Goal: Task Accomplishment & Management: Use online tool/utility

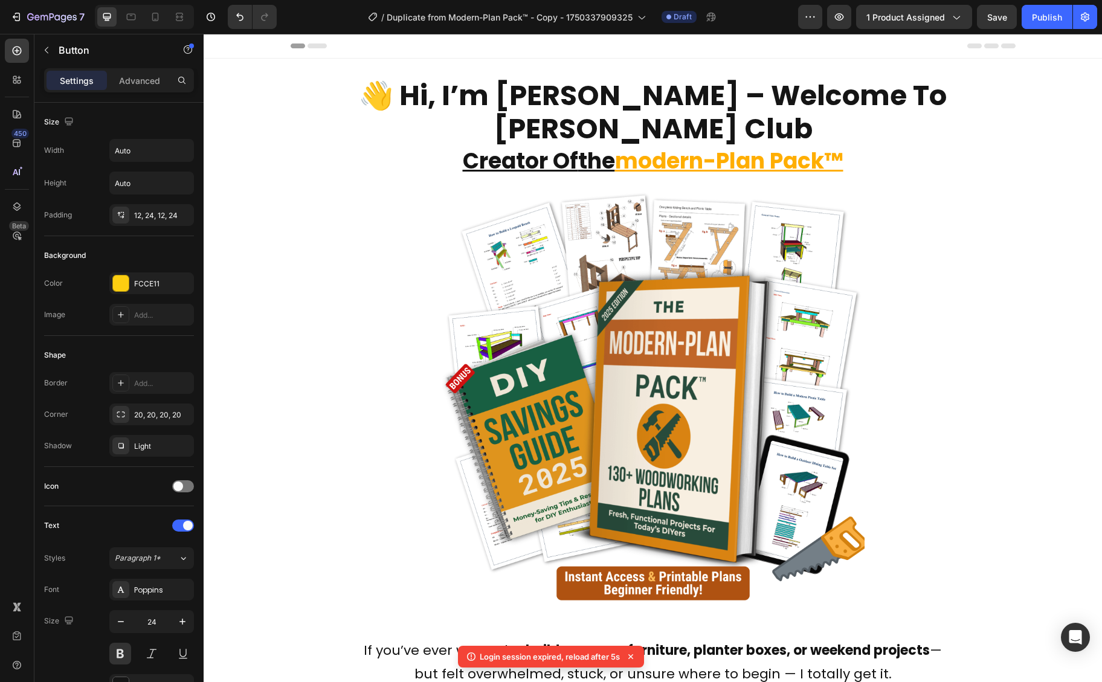
scroll to position [834, 0]
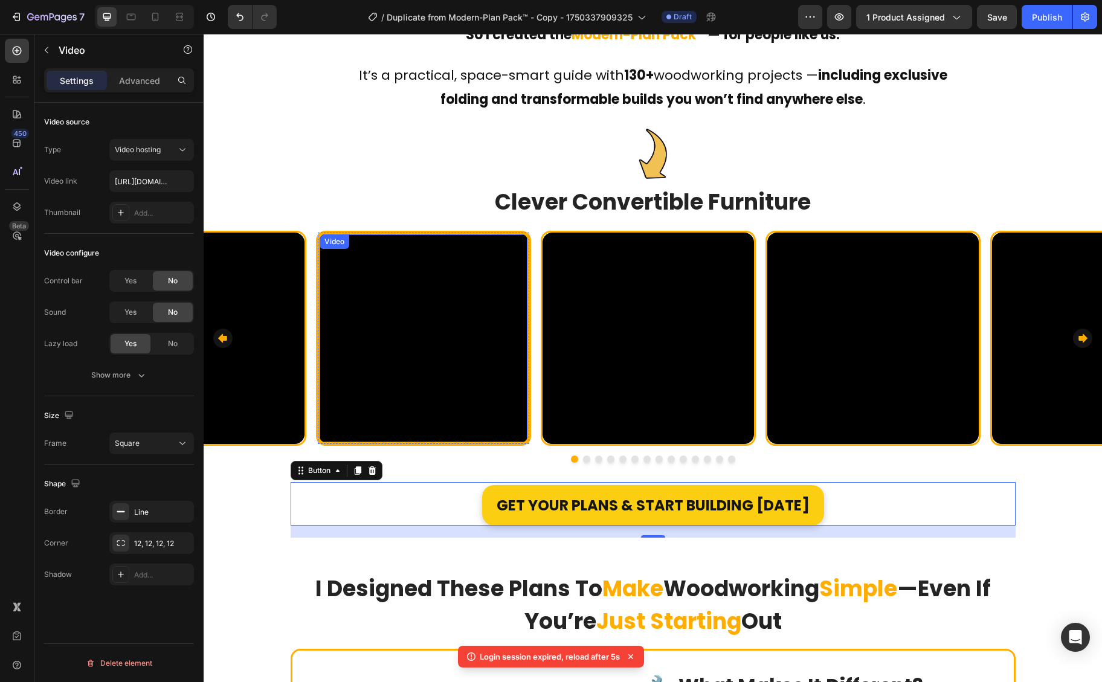
click at [459, 310] on video at bounding box center [424, 339] width 208 height 208
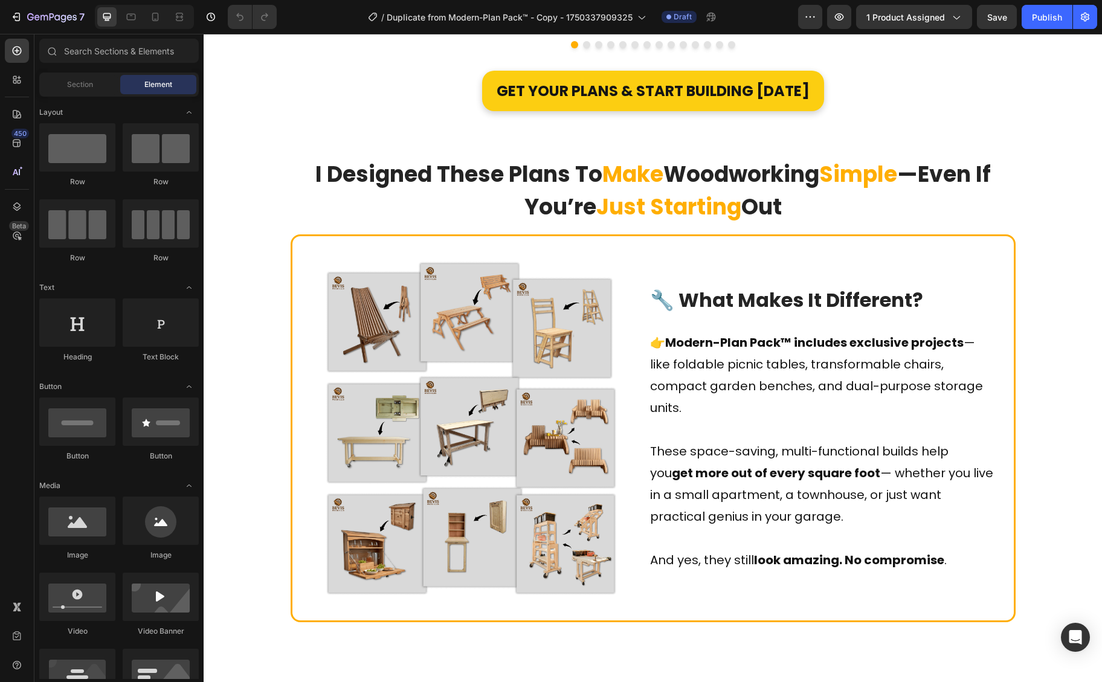
scroll to position [770, 0]
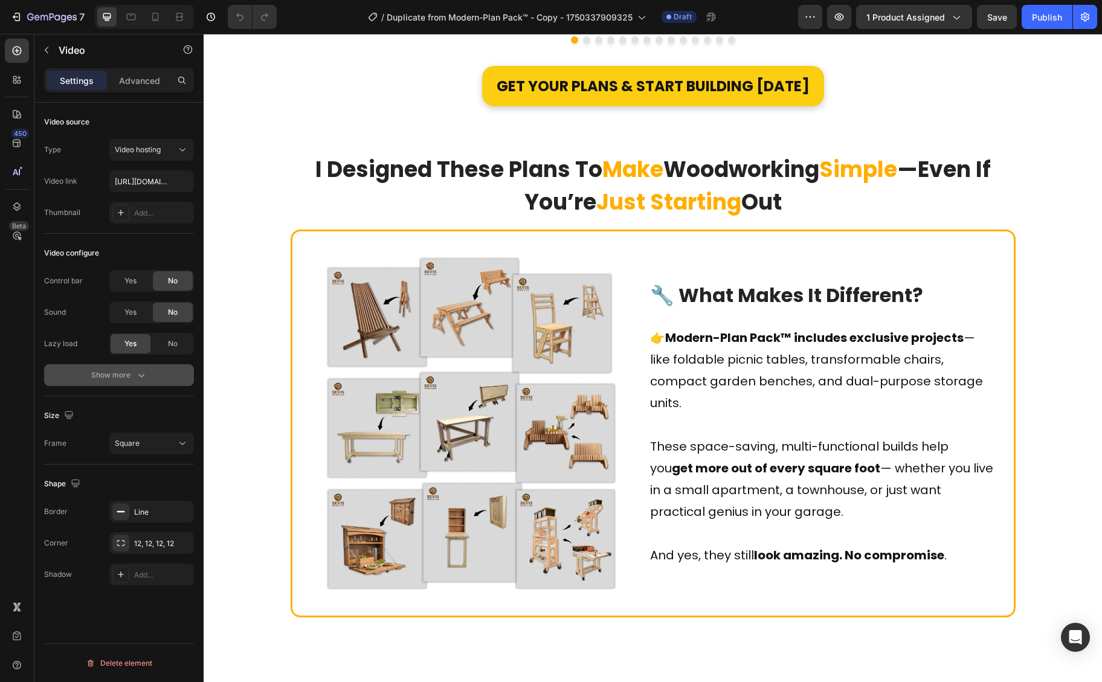
click at [146, 369] on icon "button" at bounding box center [141, 375] width 12 height 12
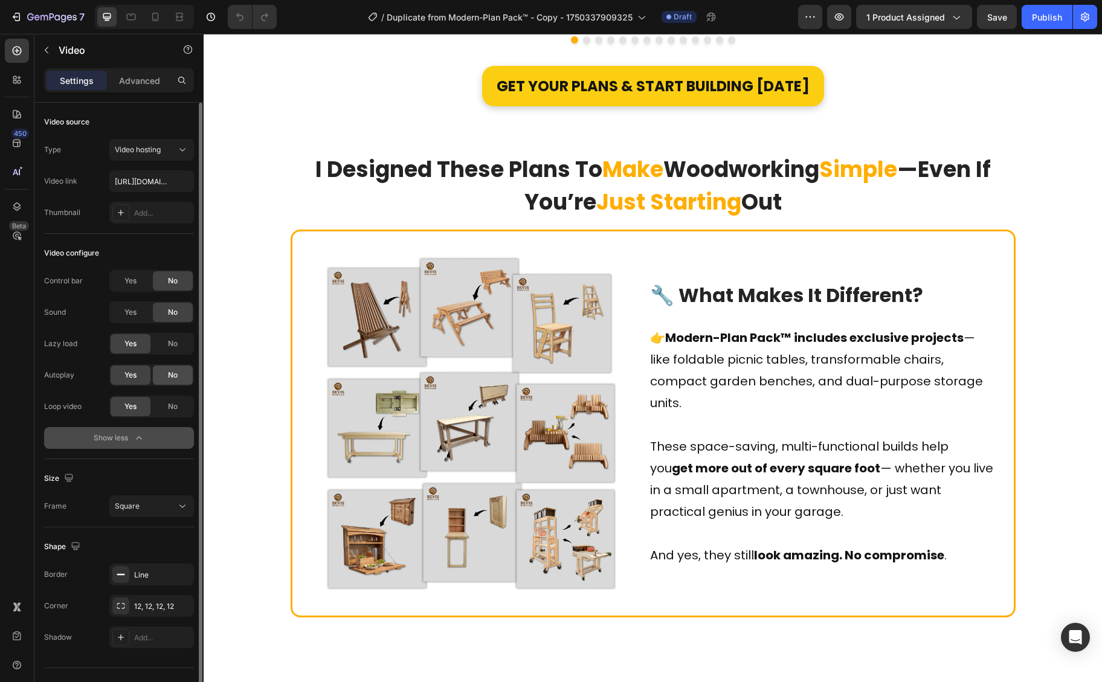
click at [170, 379] on span "No" at bounding box center [173, 375] width 10 height 11
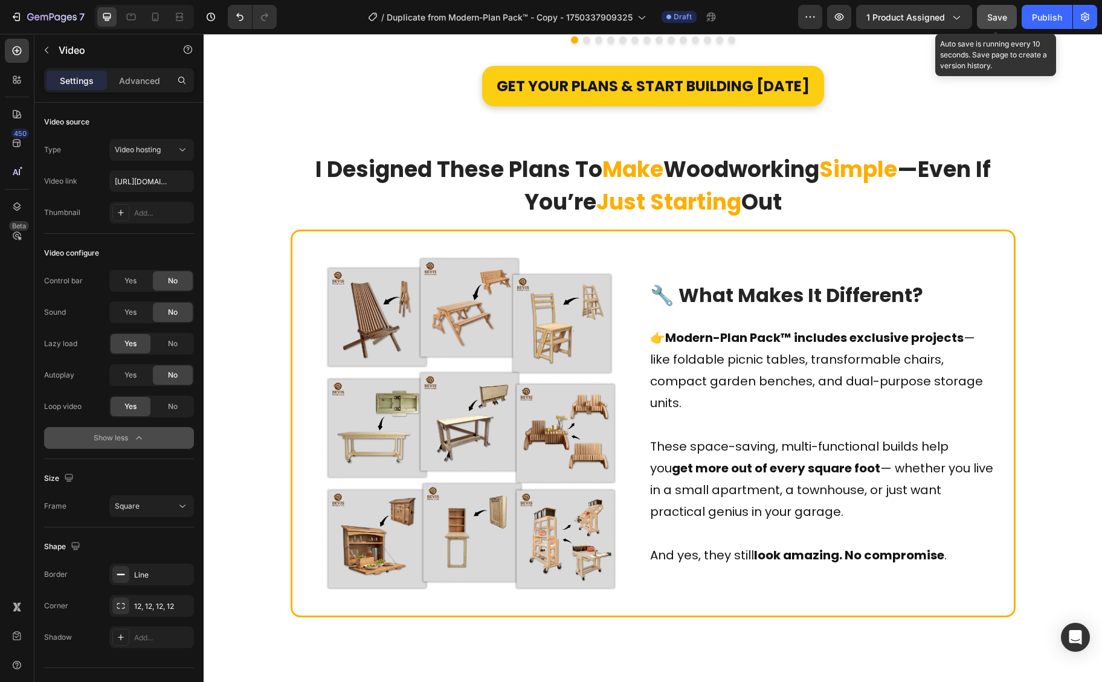
click at [1002, 19] on span "Save" at bounding box center [998, 17] width 20 height 10
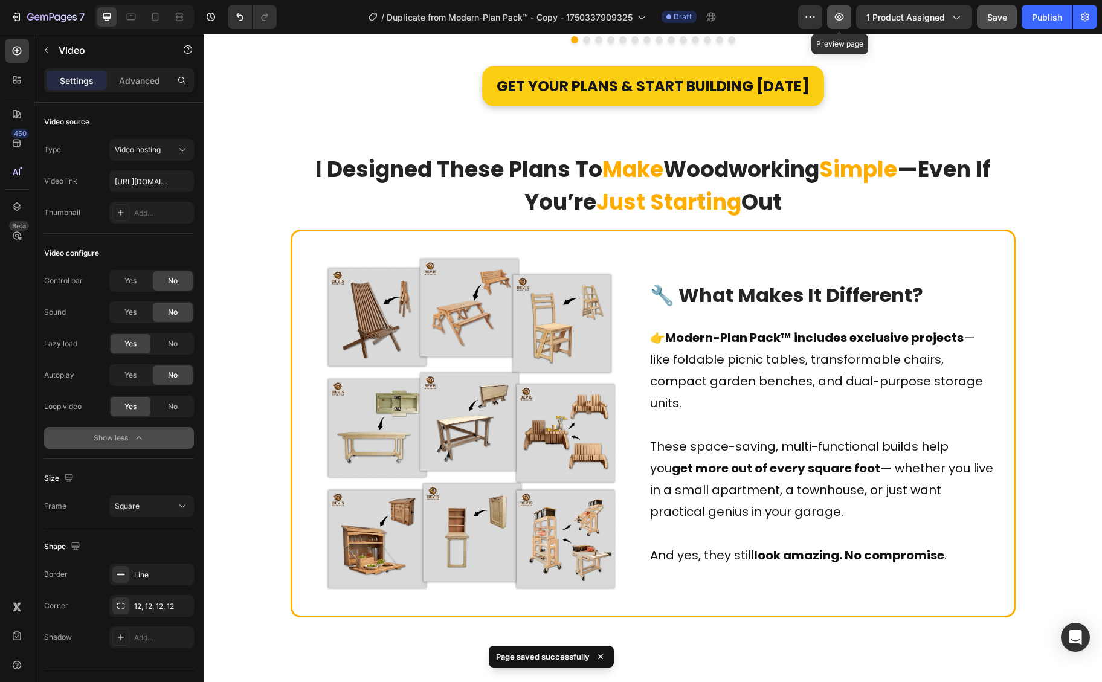
click at [841, 18] on icon "button" at bounding box center [839, 16] width 9 height 7
click at [848, 21] on button "button" at bounding box center [839, 17] width 24 height 24
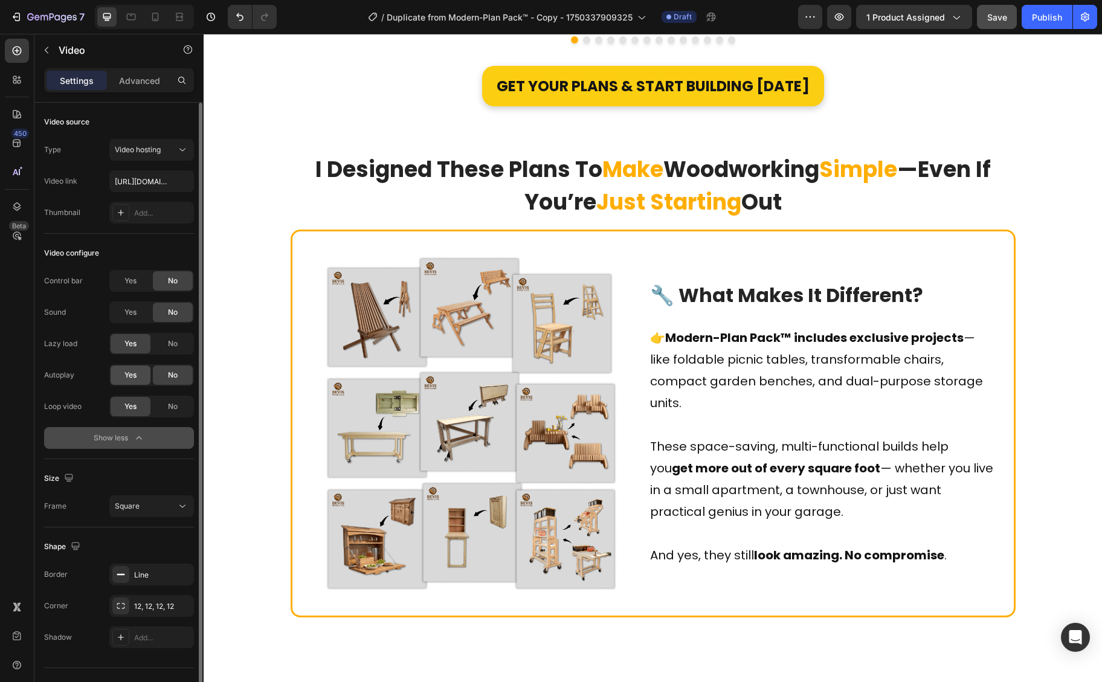
click at [126, 379] on span "Yes" at bounding box center [131, 375] width 12 height 11
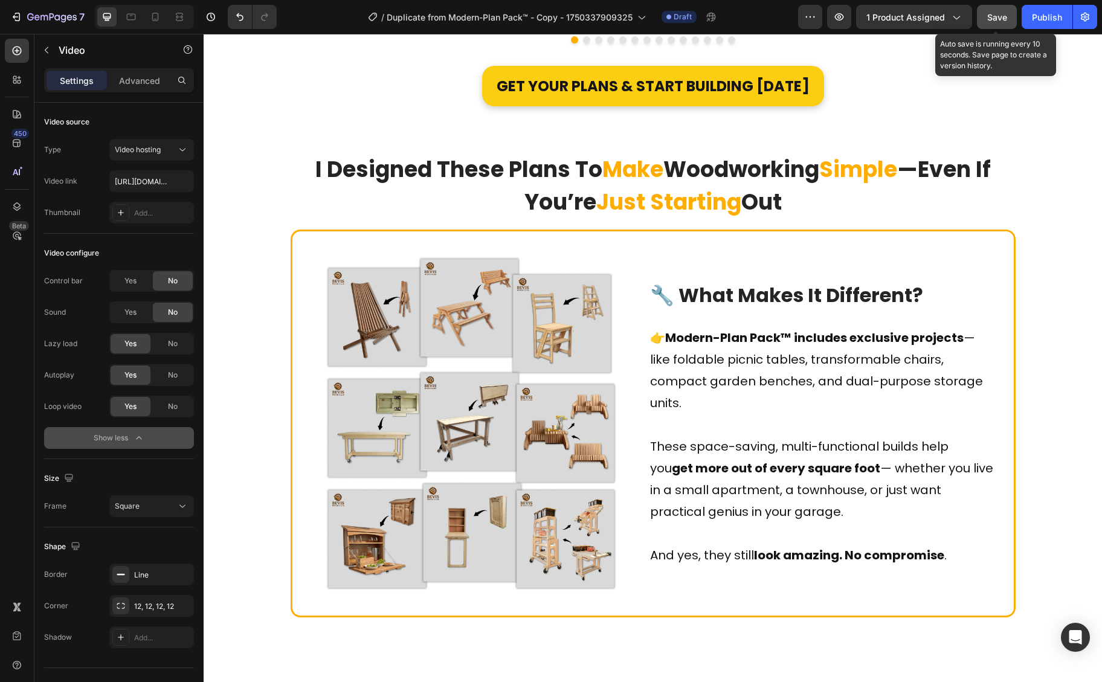
click at [1005, 14] on span "Save" at bounding box center [998, 17] width 20 height 10
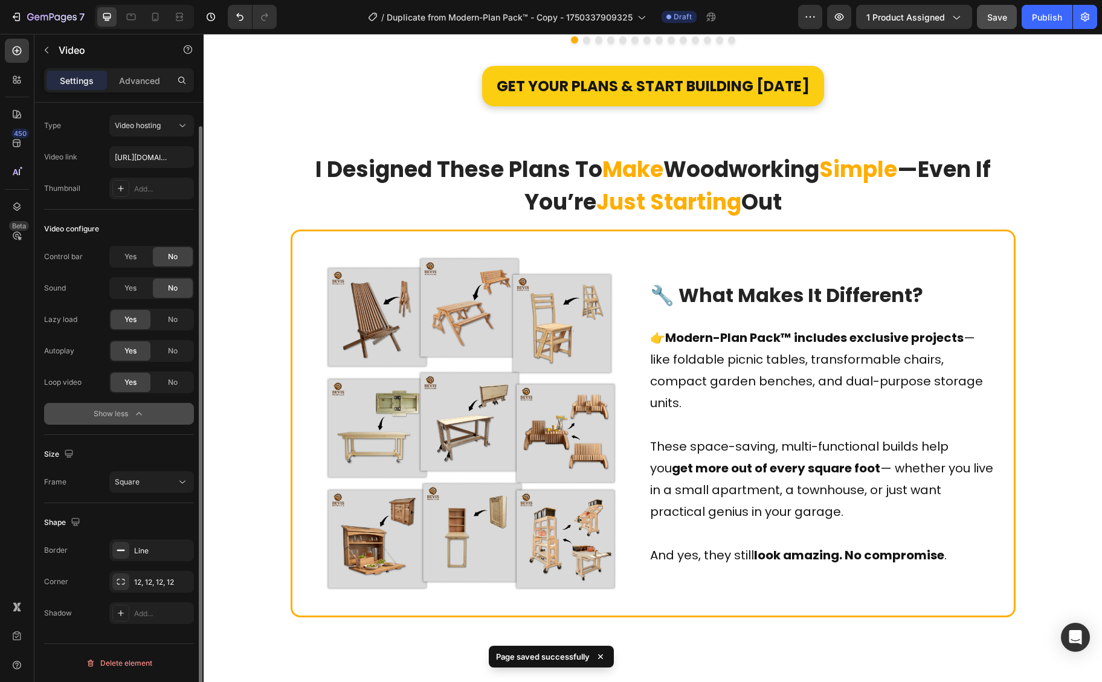
scroll to position [0, 0]
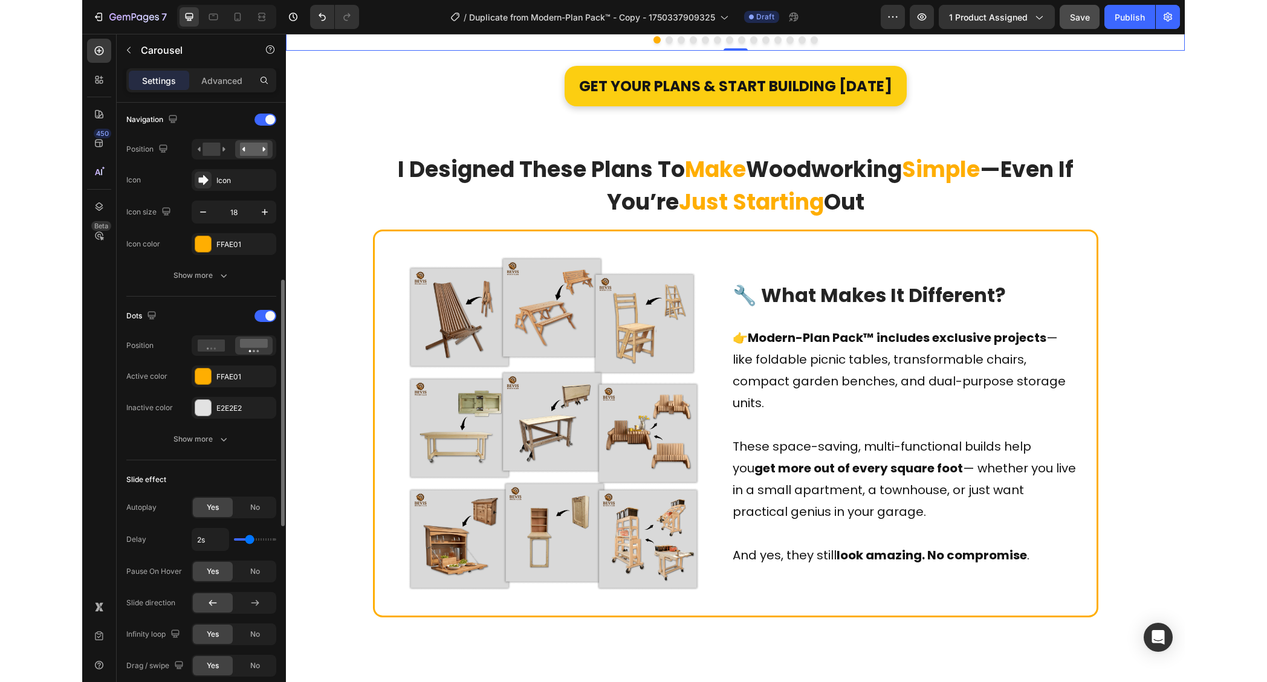
scroll to position [476, 0]
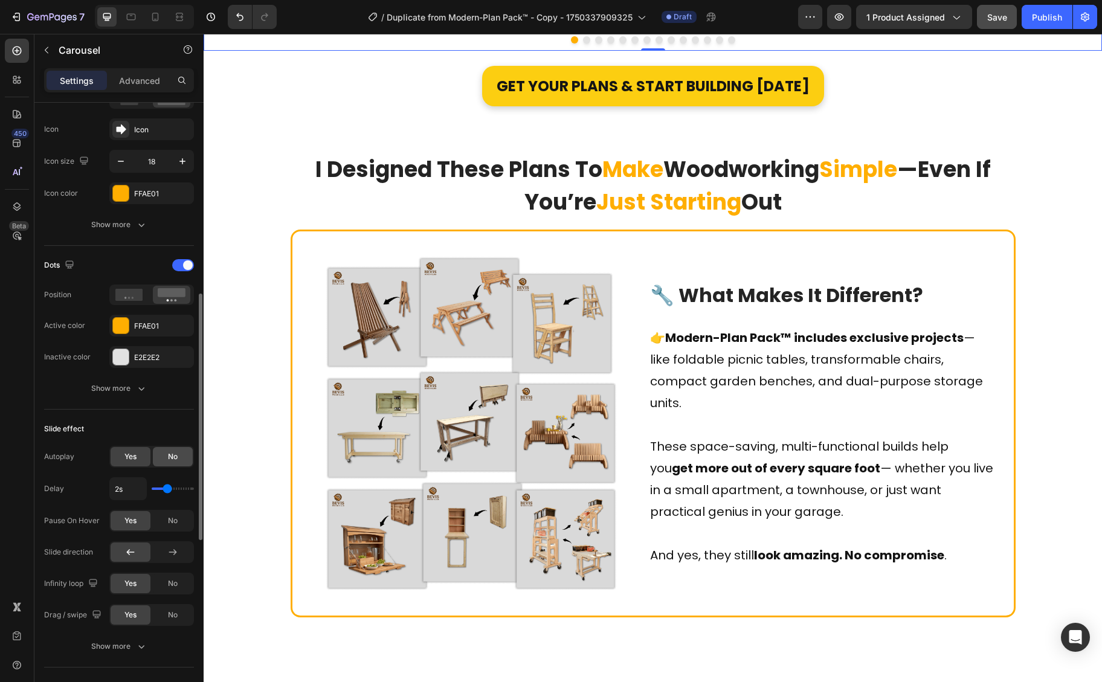
click at [178, 462] on div "No" at bounding box center [173, 456] width 40 height 19
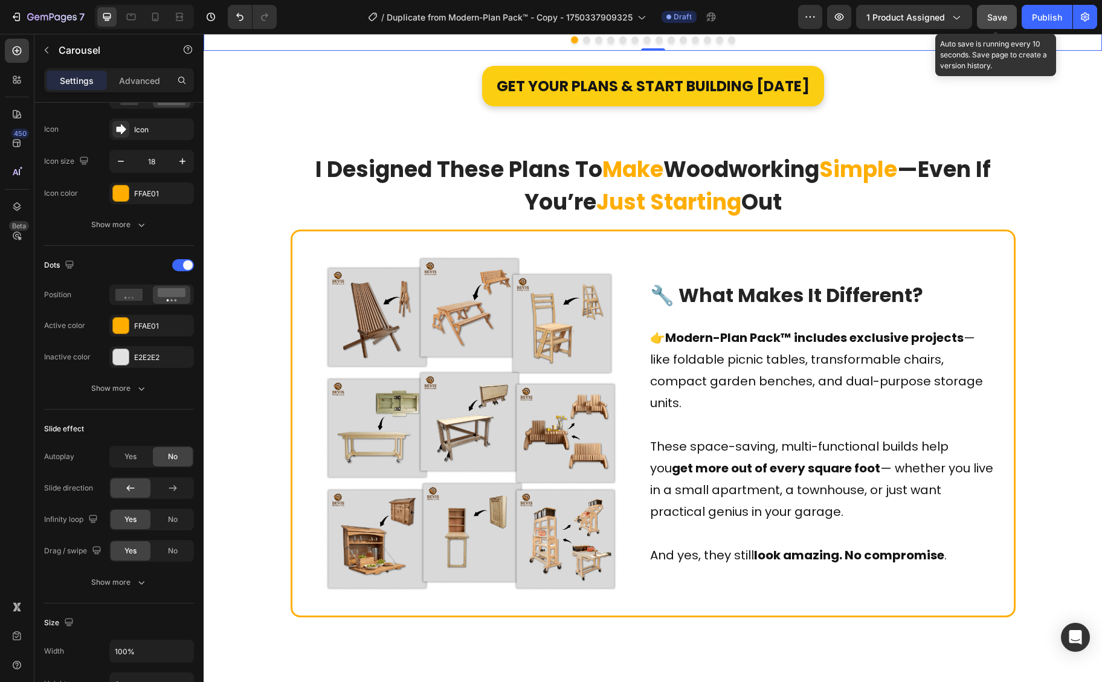
click at [1003, 20] on span "Save" at bounding box center [998, 17] width 20 height 10
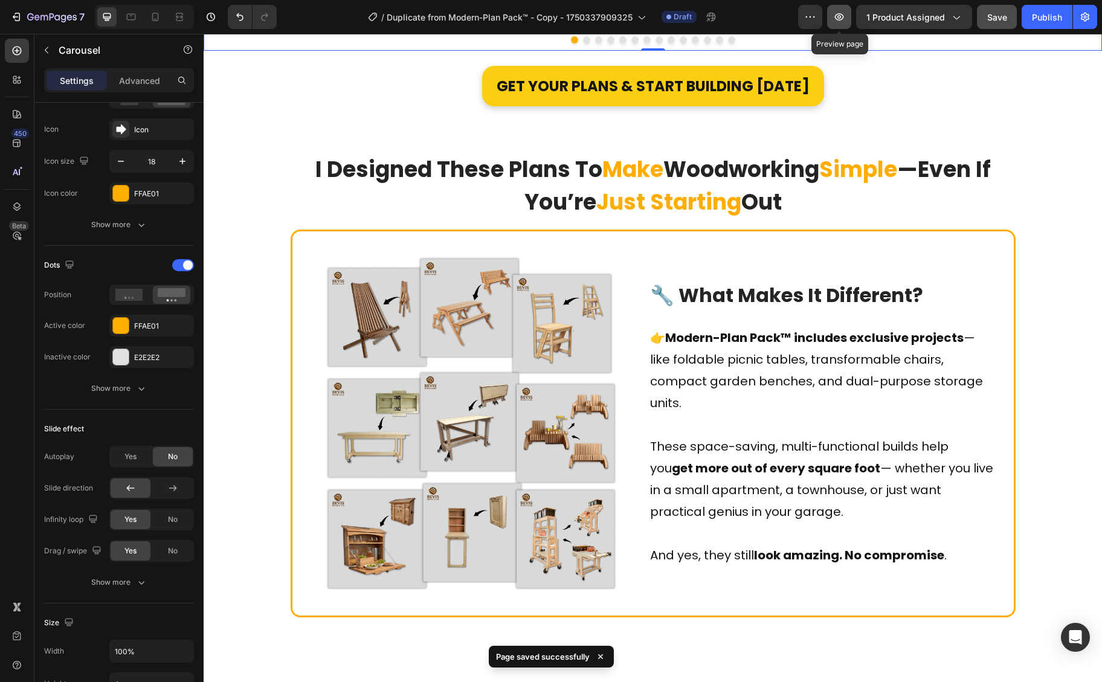
click at [850, 20] on button "button" at bounding box center [839, 17] width 24 height 24
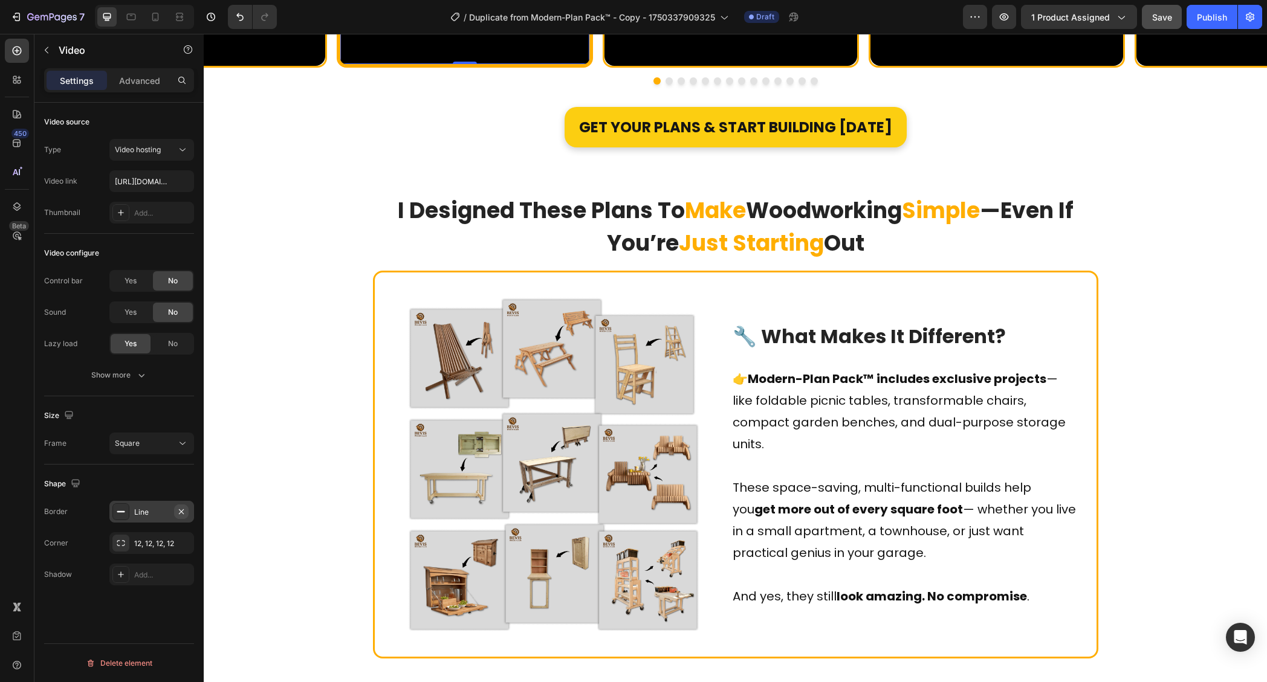
click at [182, 507] on icon "button" at bounding box center [181, 512] width 10 height 10
click at [146, 539] on div "12, 12, 12, 12" at bounding box center [151, 544] width 35 height 11
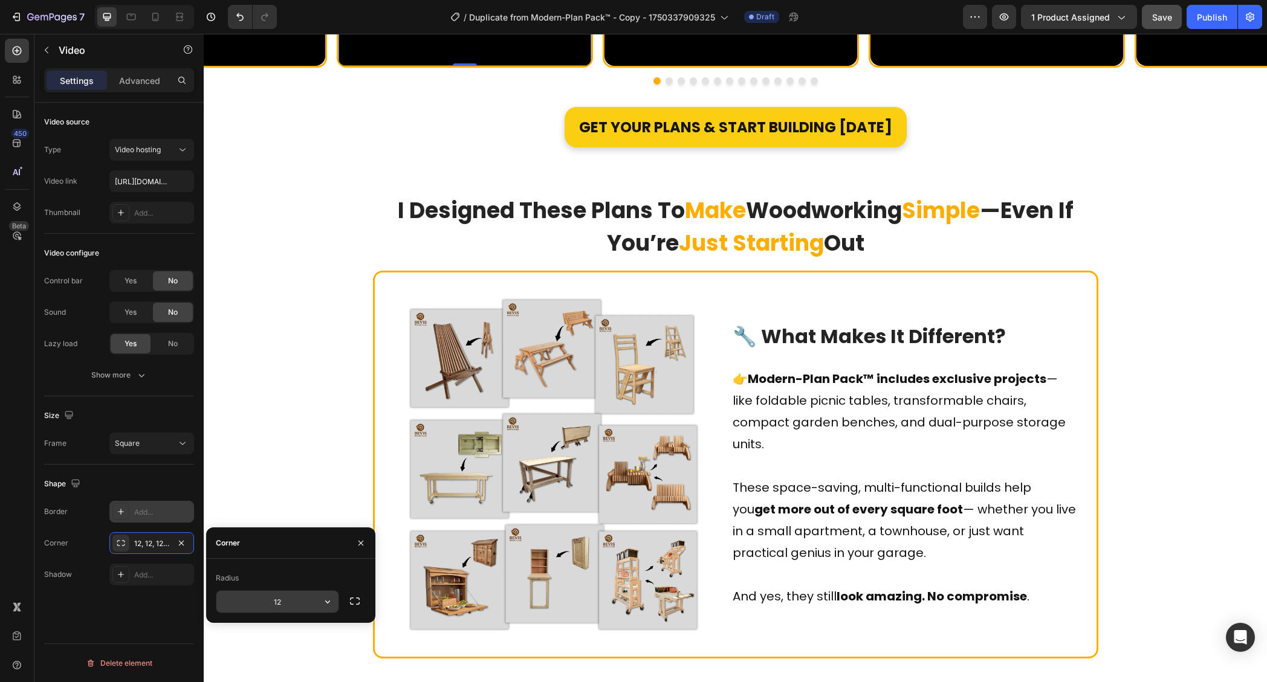
click at [286, 595] on input "12" at bounding box center [277, 602] width 122 height 22
type input "16"
click at [138, 632] on div "Video source Type Video hosting Video link https://cdn.shopify.com/videos/c/o/v…" at bounding box center [118, 410] width 169 height 614
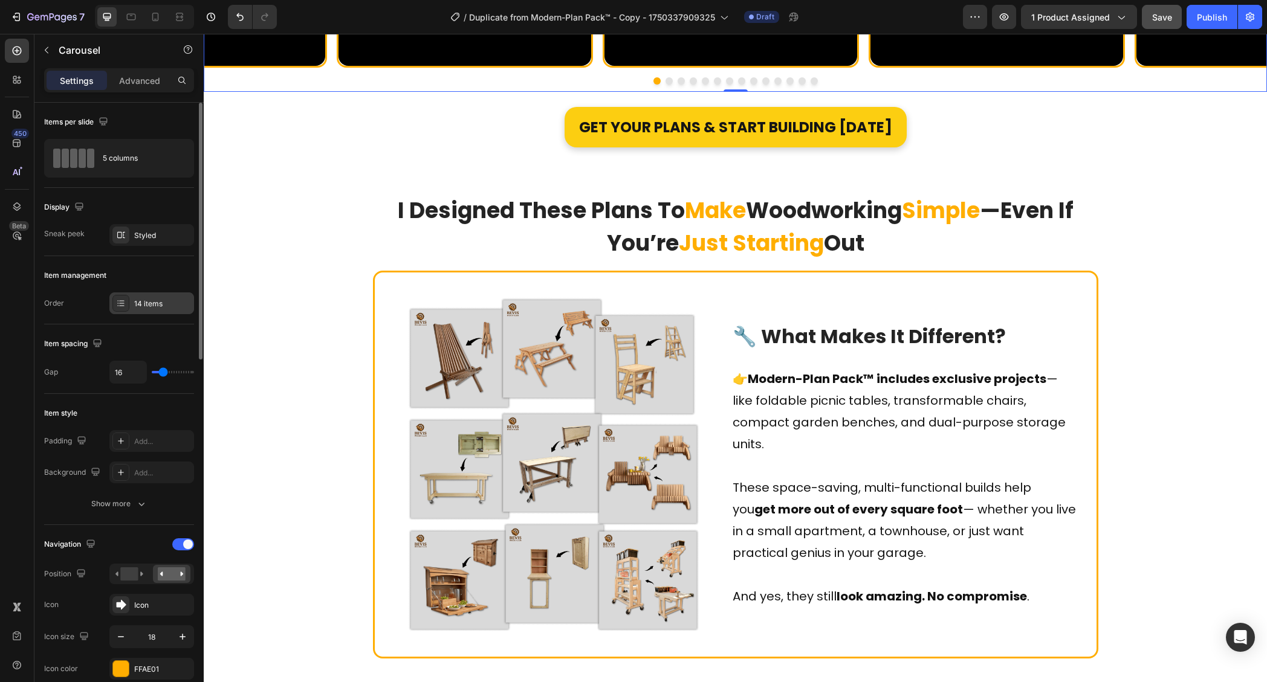
click at [149, 303] on div "14 items" at bounding box center [162, 304] width 57 height 11
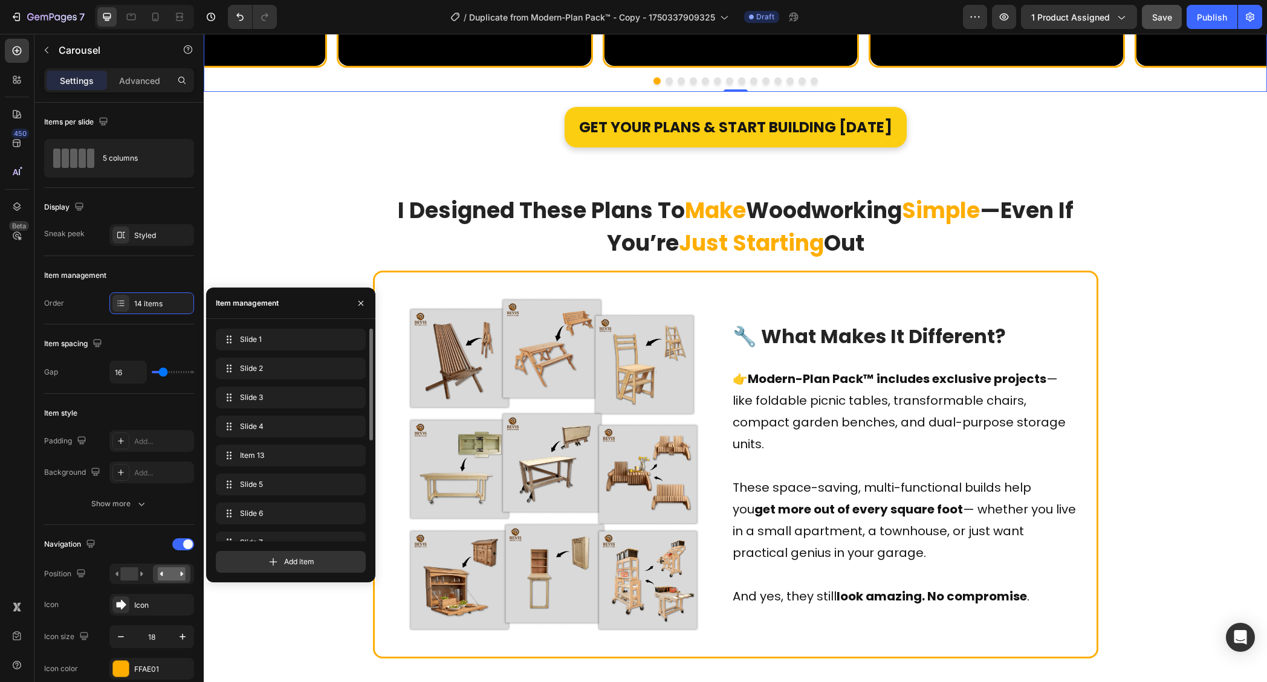
drag, startPoint x: 229, startPoint y: 493, endPoint x: 264, endPoint y: 322, distance: 174.0
drag, startPoint x: 225, startPoint y: 453, endPoint x: 231, endPoint y: 344, distance: 109.0
drag, startPoint x: 229, startPoint y: 391, endPoint x: 146, endPoint y: 165, distance: 240.7
drag, startPoint x: 231, startPoint y: 516, endPoint x: 242, endPoint y: 389, distance: 127.4
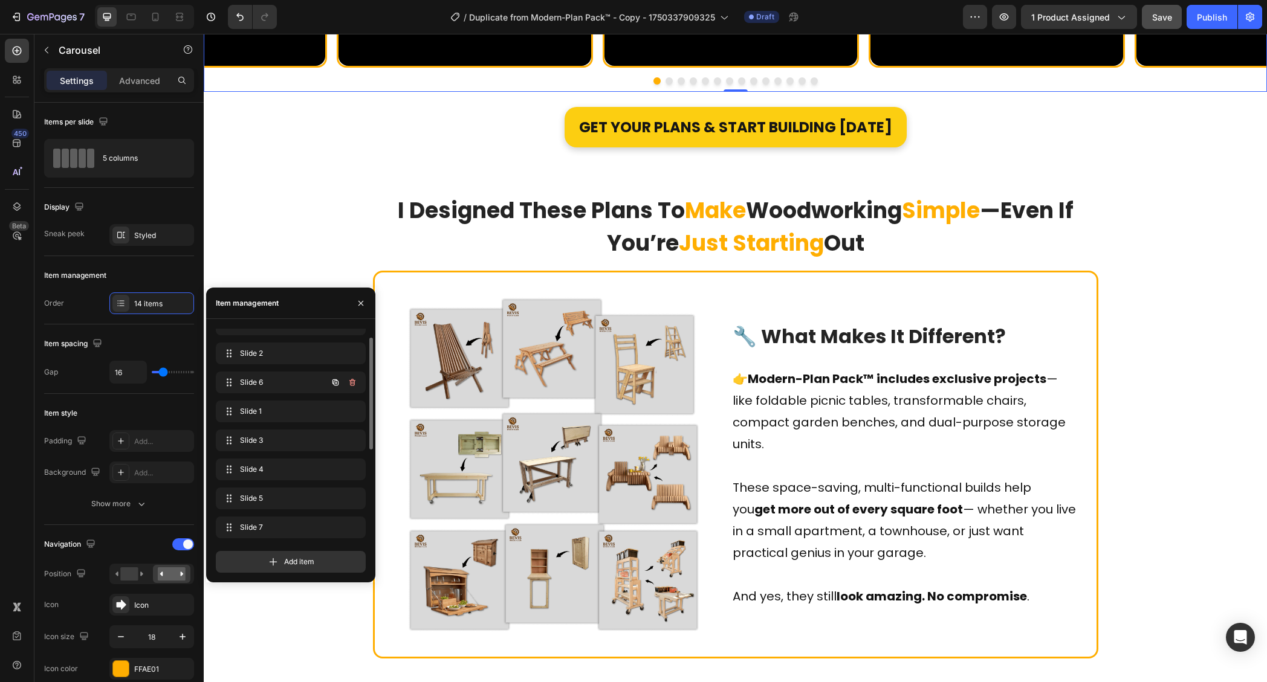
scroll to position [35, 0]
drag, startPoint x: 229, startPoint y: 500, endPoint x: 252, endPoint y: 397, distance: 105.3
drag, startPoint x: 228, startPoint y: 369, endPoint x: 233, endPoint y: 432, distance: 63.0
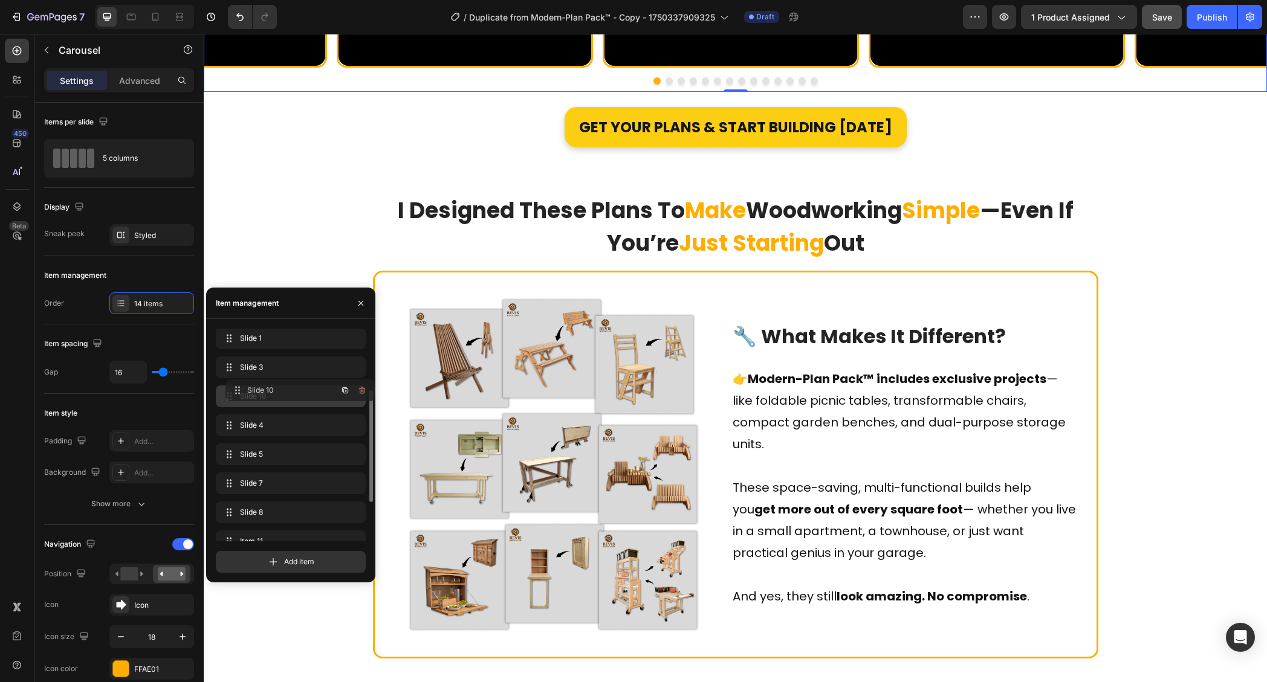
drag, startPoint x: 228, startPoint y: 522, endPoint x: 238, endPoint y: 393, distance: 128.5
drag, startPoint x: 234, startPoint y: 513, endPoint x: 241, endPoint y: 456, distance: 57.3
drag, startPoint x: 235, startPoint y: 493, endPoint x: 250, endPoint y: 374, distance: 119.4
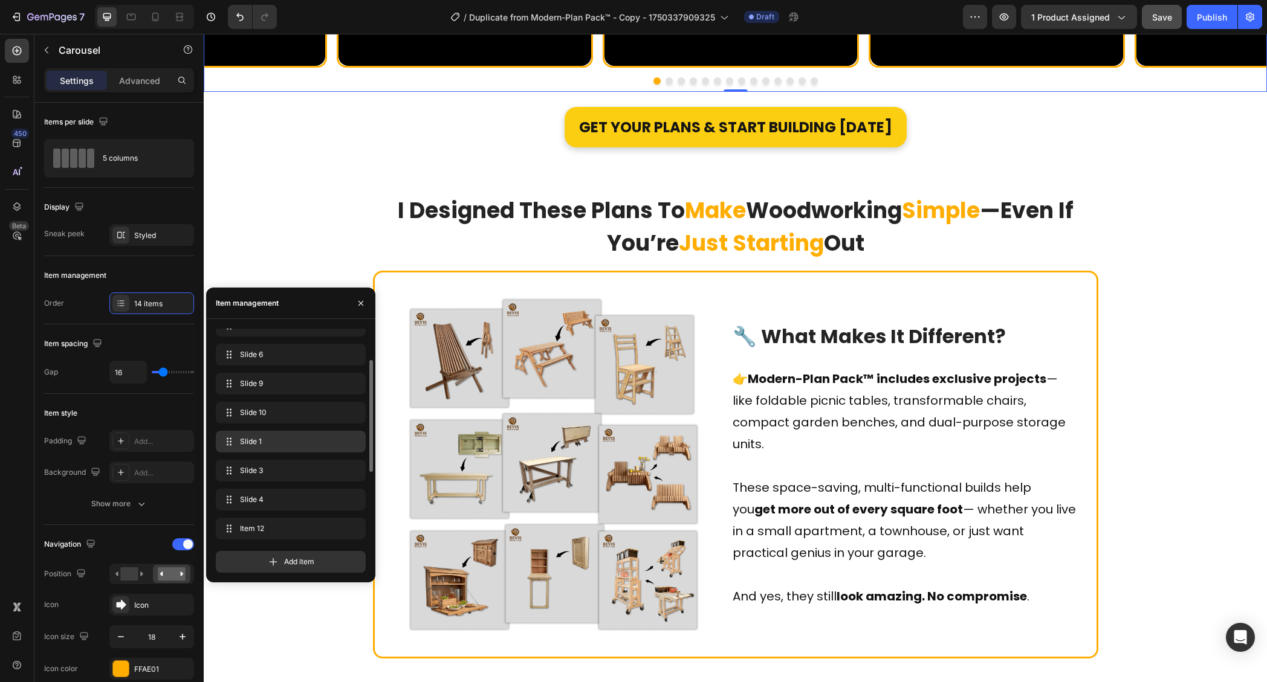
scroll to position [51, 0]
drag, startPoint x: 231, startPoint y: 518, endPoint x: 230, endPoint y: 441, distance: 77.4
drag, startPoint x: 233, startPoint y: 529, endPoint x: 259, endPoint y: 368, distance: 163.0
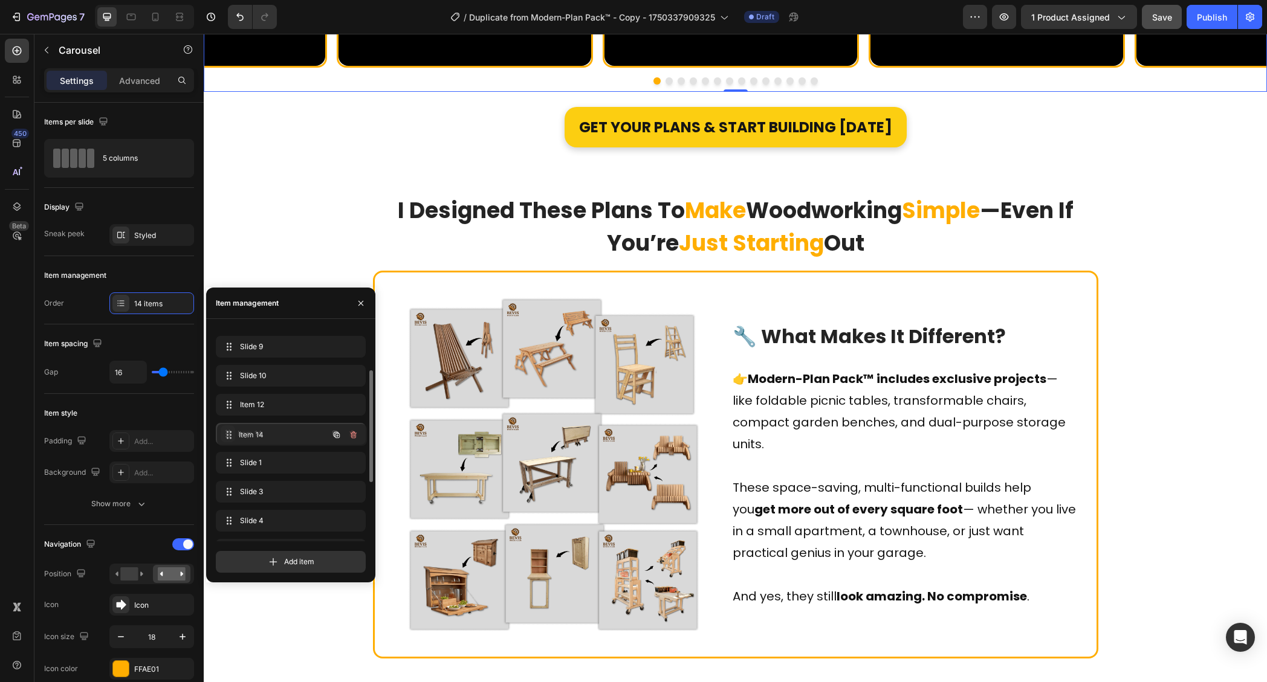
drag, startPoint x: 227, startPoint y: 493, endPoint x: 228, endPoint y: 436, distance: 56.8
drag, startPoint x: 234, startPoint y: 467, endPoint x: 241, endPoint y: 414, distance: 53.7
drag, startPoint x: 231, startPoint y: 495, endPoint x: 230, endPoint y: 438, distance: 56.8
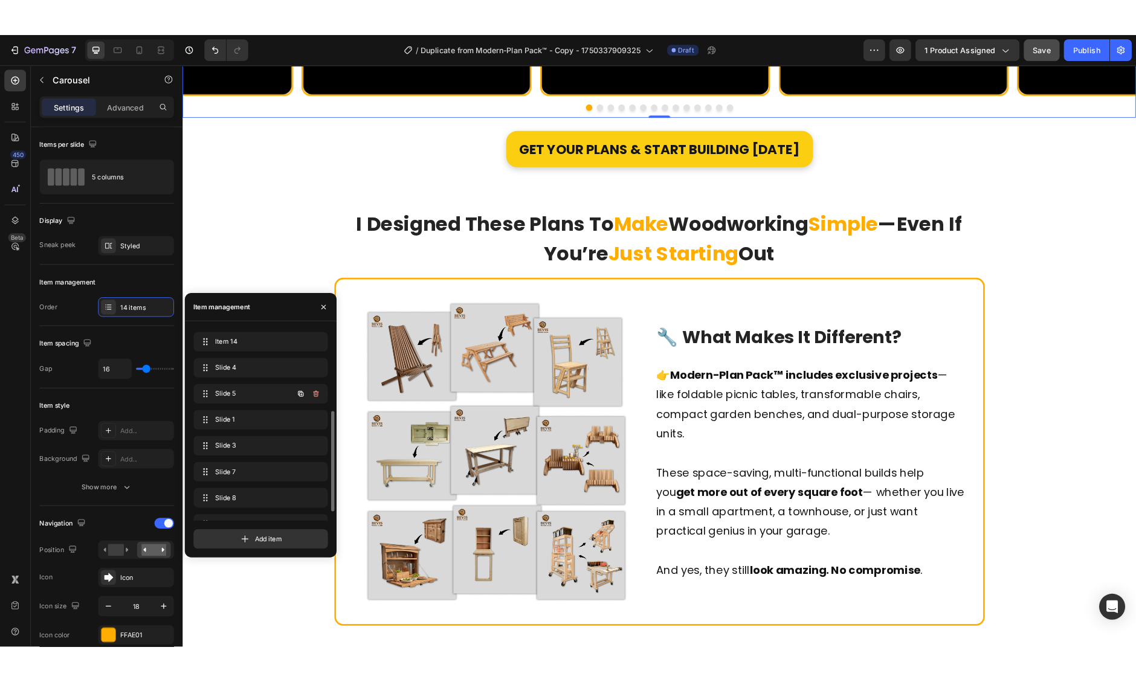
scroll to position [191, 0]
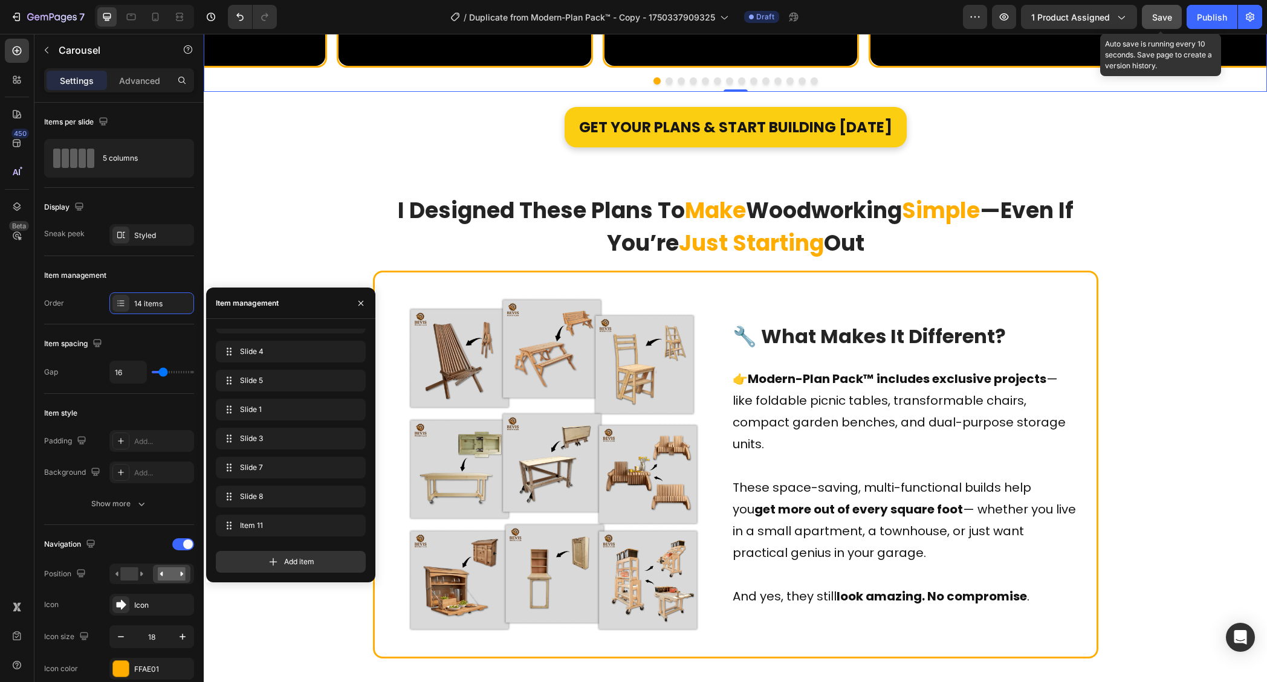
click at [1102, 20] on span "Save" at bounding box center [1162, 17] width 20 height 10
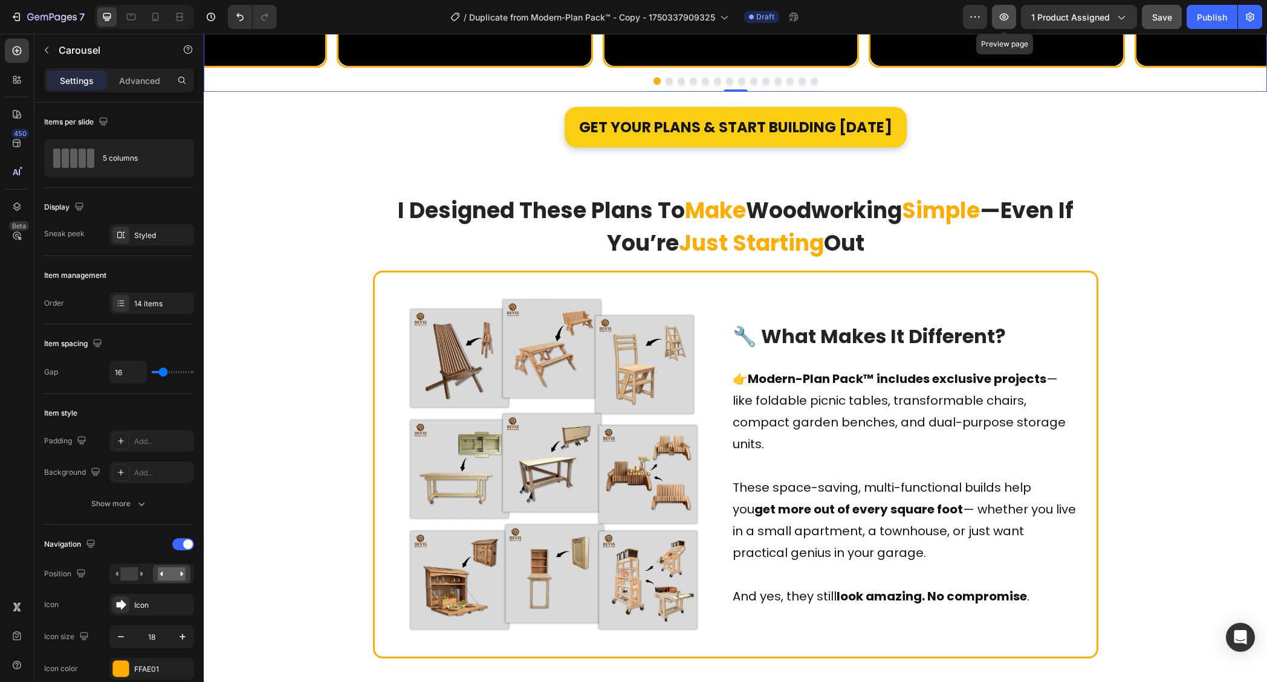
click at [1014, 13] on button "button" at bounding box center [1004, 17] width 24 height 24
click at [1009, 21] on icon "button" at bounding box center [1004, 17] width 12 height 12
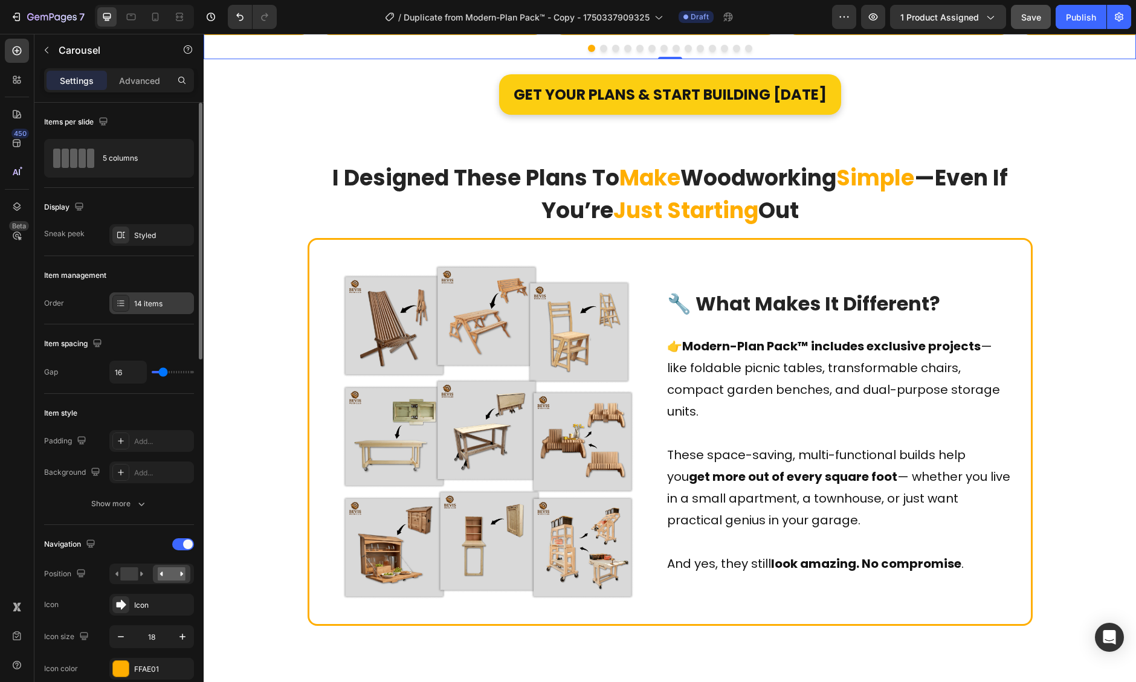
click at [154, 305] on div "14 items" at bounding box center [162, 304] width 57 height 11
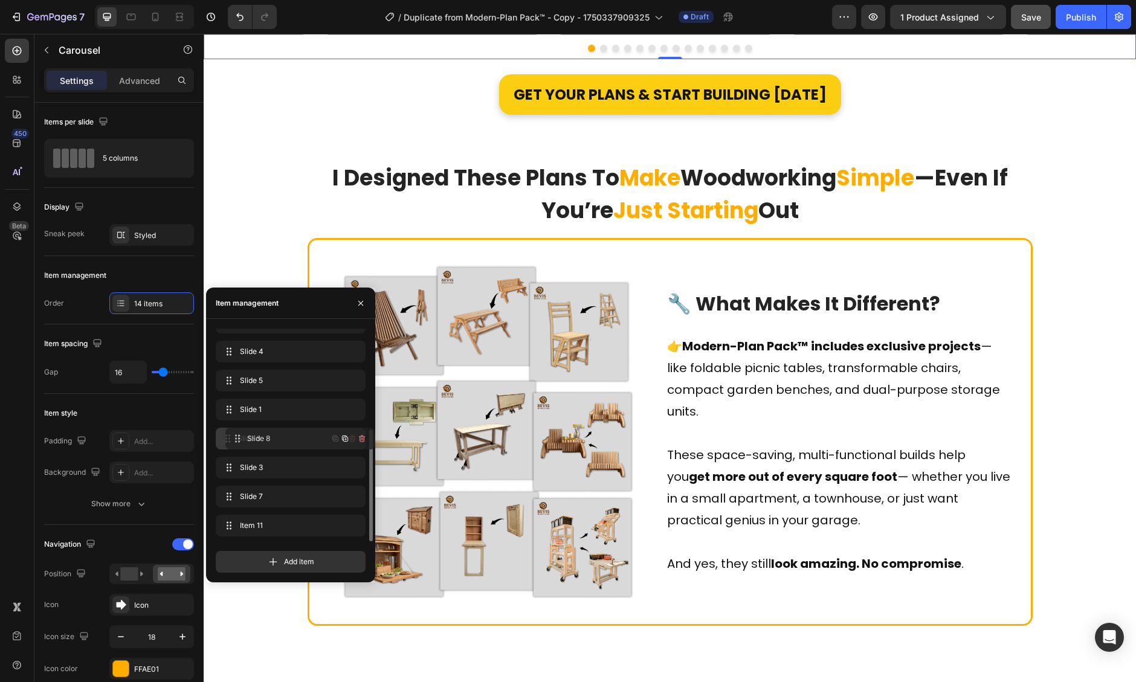
drag, startPoint x: 229, startPoint y: 493, endPoint x: 239, endPoint y: 435, distance: 58.8
drag, startPoint x: 228, startPoint y: 524, endPoint x: 230, endPoint y: 466, distance: 58.1
click at [1039, 16] on span "Save" at bounding box center [1031, 17] width 20 height 10
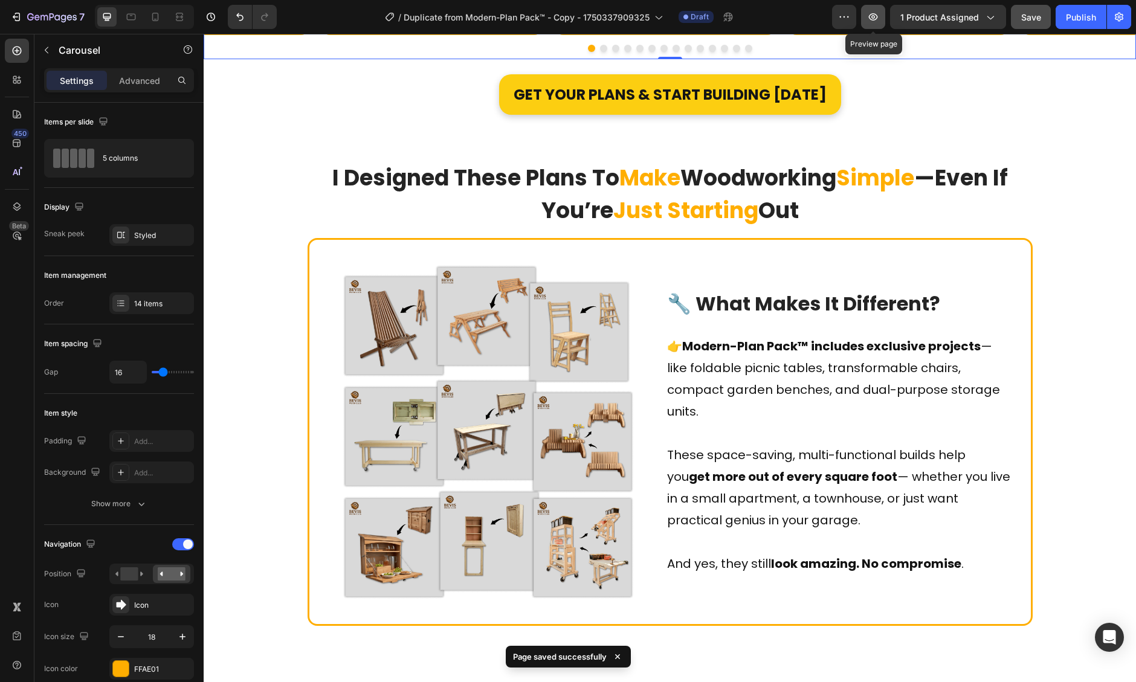
click at [876, 21] on icon "button" at bounding box center [873, 17] width 12 height 12
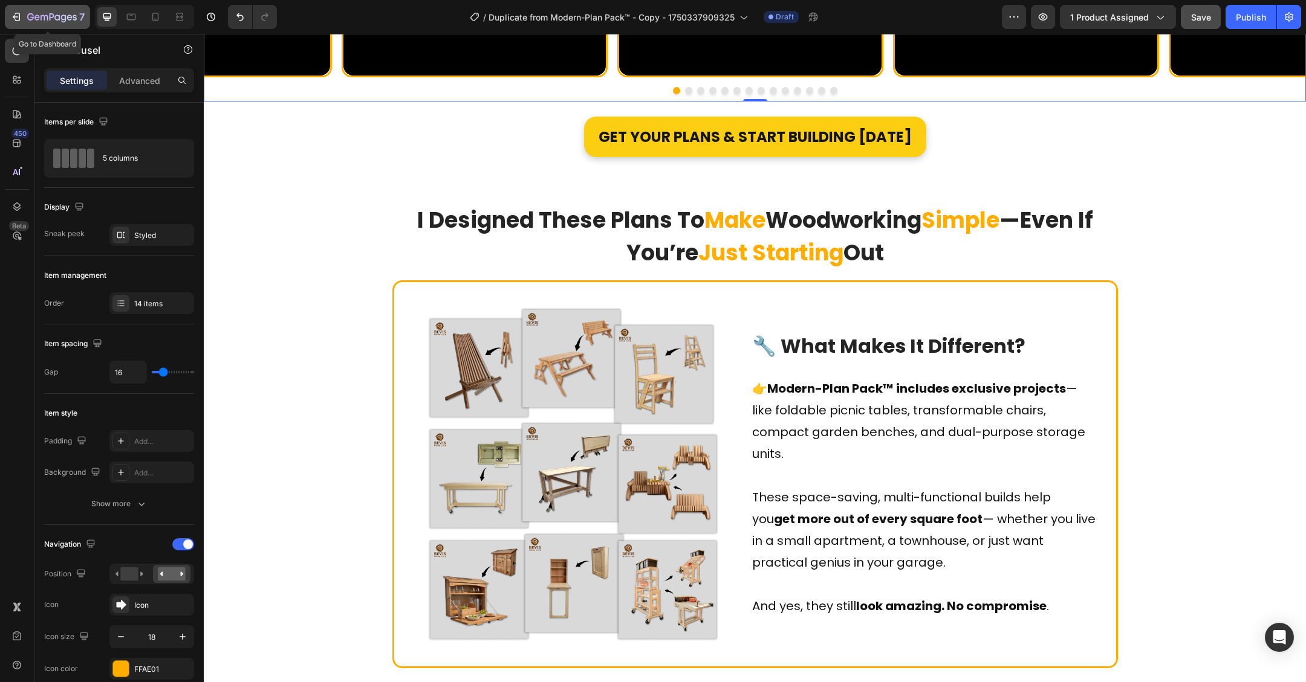
click at [36, 24] on div "7" at bounding box center [55, 17] width 57 height 15
